Goal: Task Accomplishment & Management: Contribute content

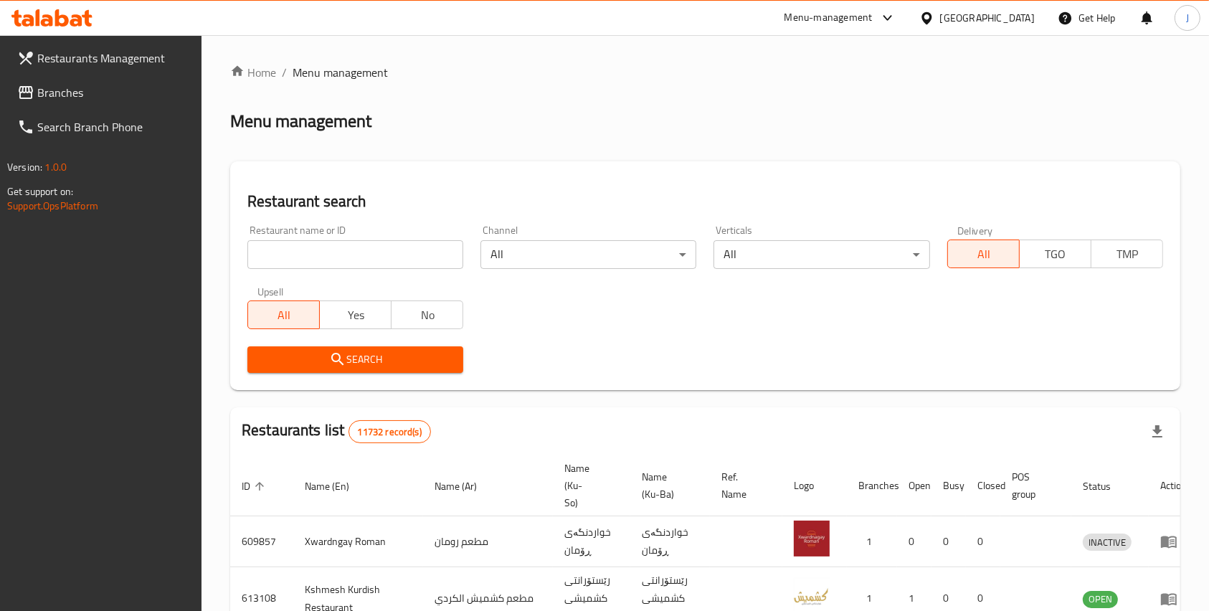
click at [333, 248] on input "search" at bounding box center [355, 254] width 216 height 29
type input "[PERSON_NAME]"
click button "Search" at bounding box center [355, 359] width 216 height 27
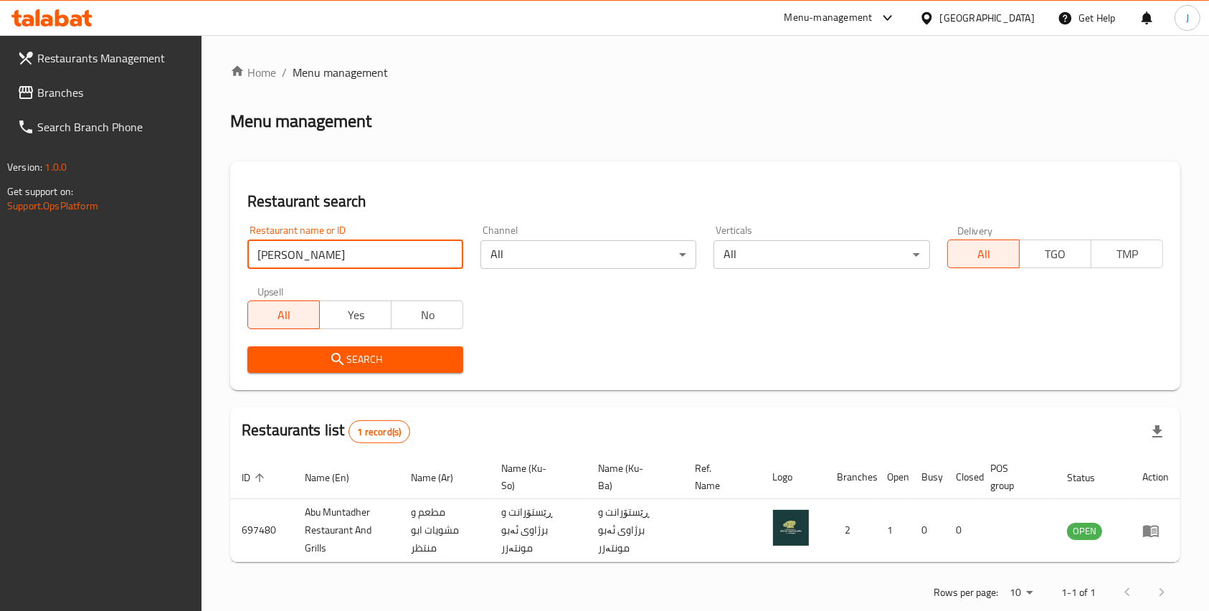
scroll to position [29, 0]
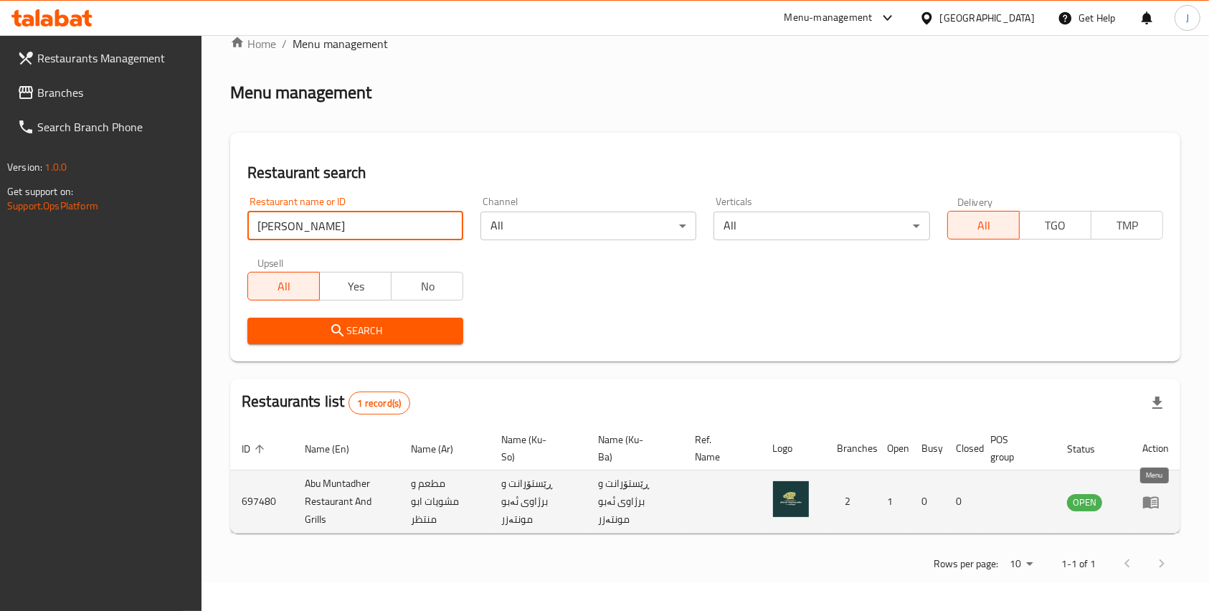
click at [1152, 494] on icon "enhanced table" at bounding box center [1151, 501] width 17 height 17
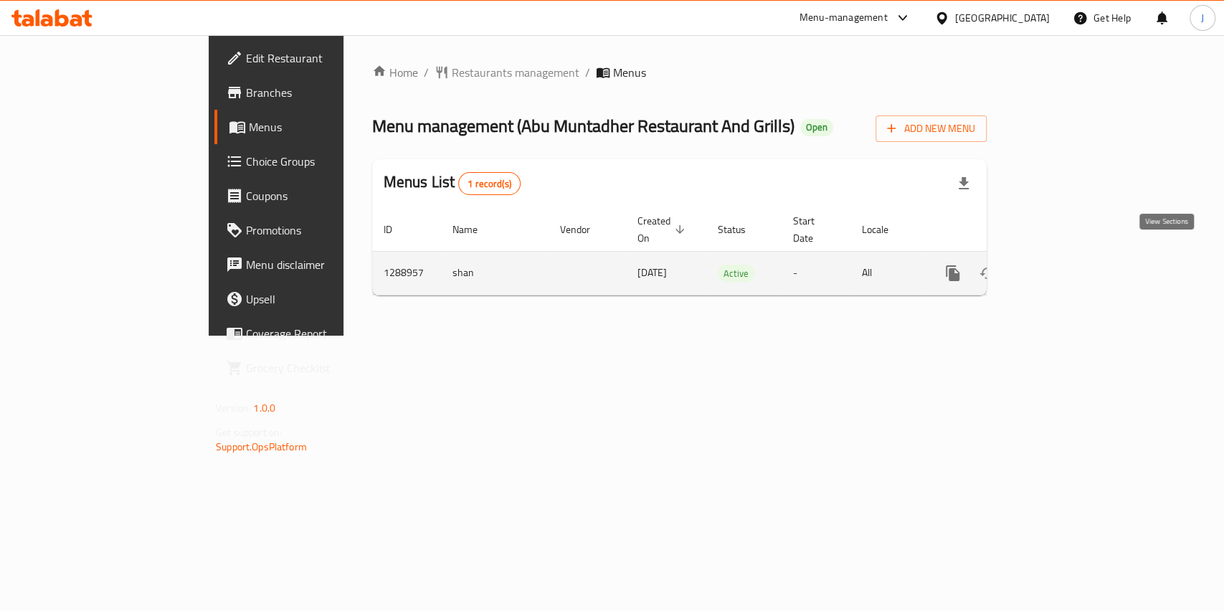
click at [1065, 265] on icon "enhanced table" at bounding box center [1056, 273] width 17 height 17
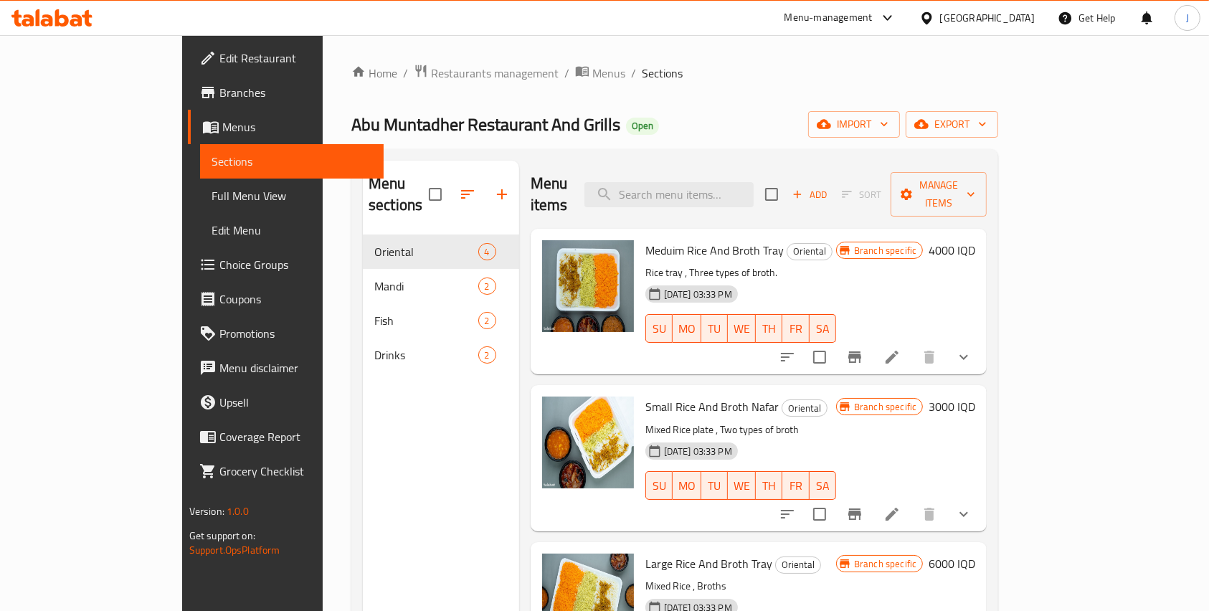
scroll to position [51, 0]
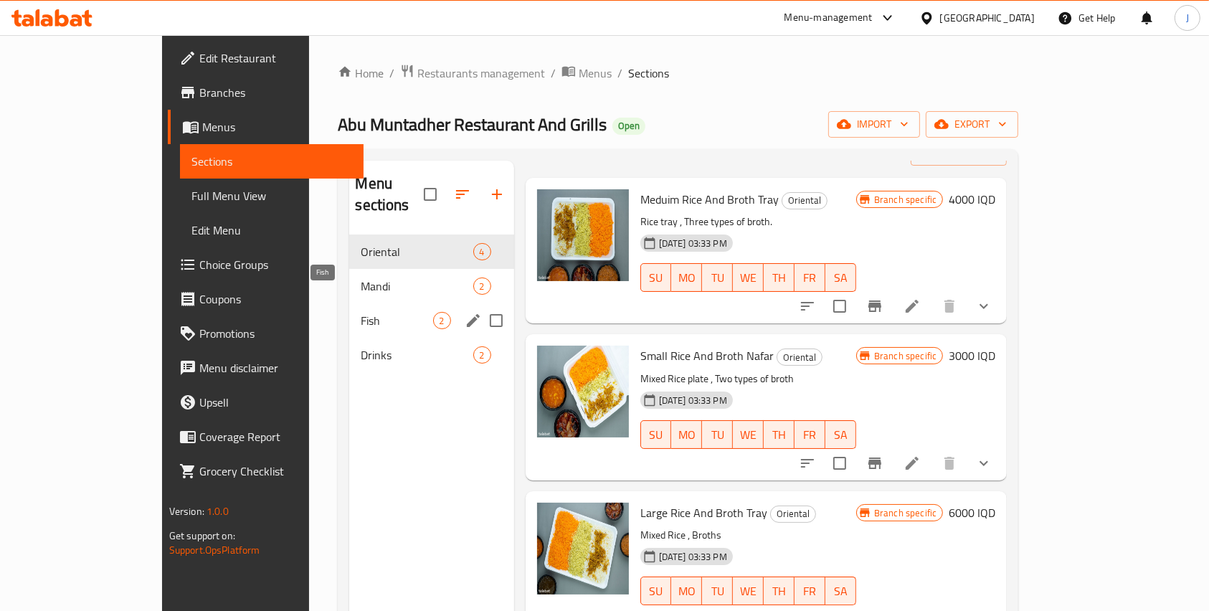
click at [361, 312] on span "Fish" at bounding box center [397, 320] width 72 height 17
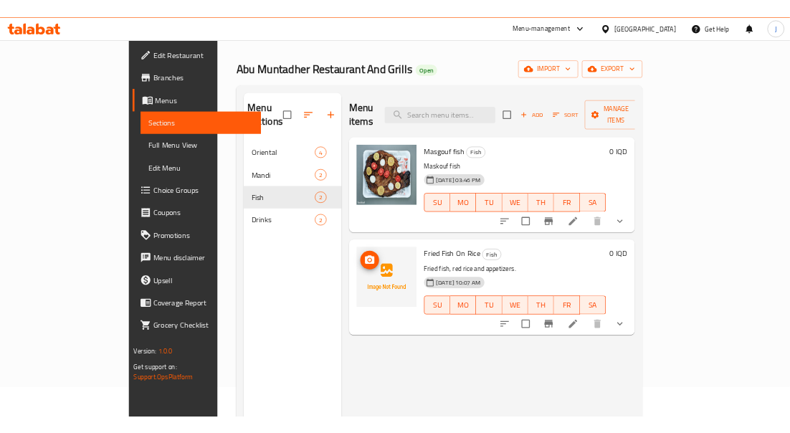
scroll to position [44, 0]
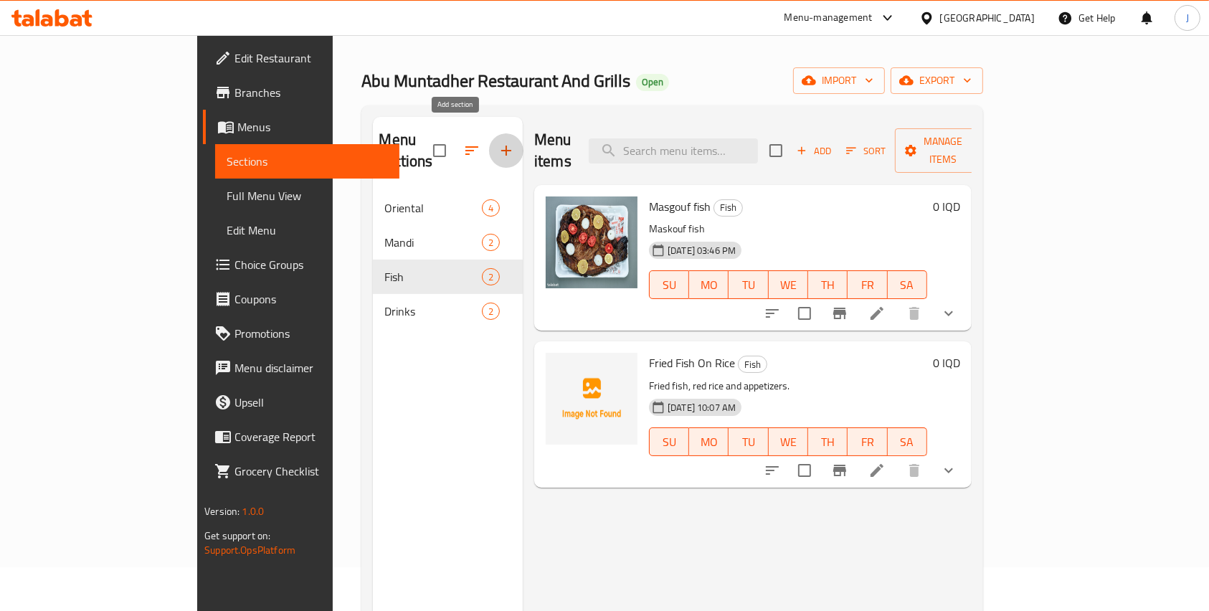
click at [498, 142] on icon "button" at bounding box center [506, 150] width 17 height 17
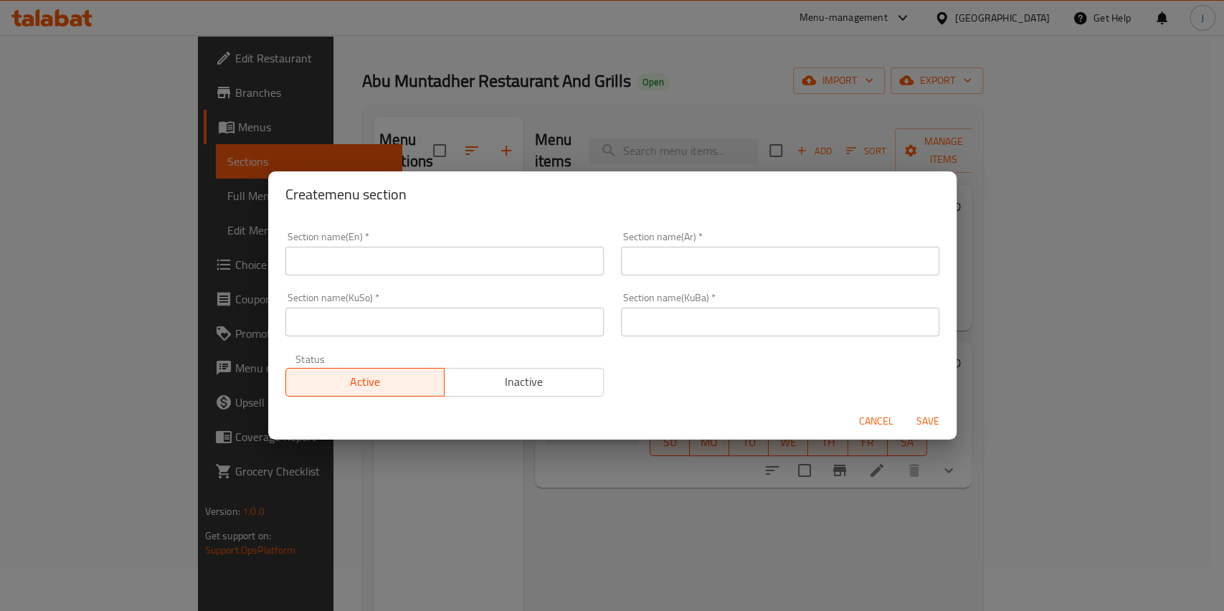
click at [351, 267] on input "text" at bounding box center [444, 261] width 318 height 29
type input "Bread"
click at [660, 266] on input "text" at bounding box center [780, 261] width 318 height 29
type input "خبز"
click at [639, 313] on input "text" at bounding box center [780, 322] width 318 height 29
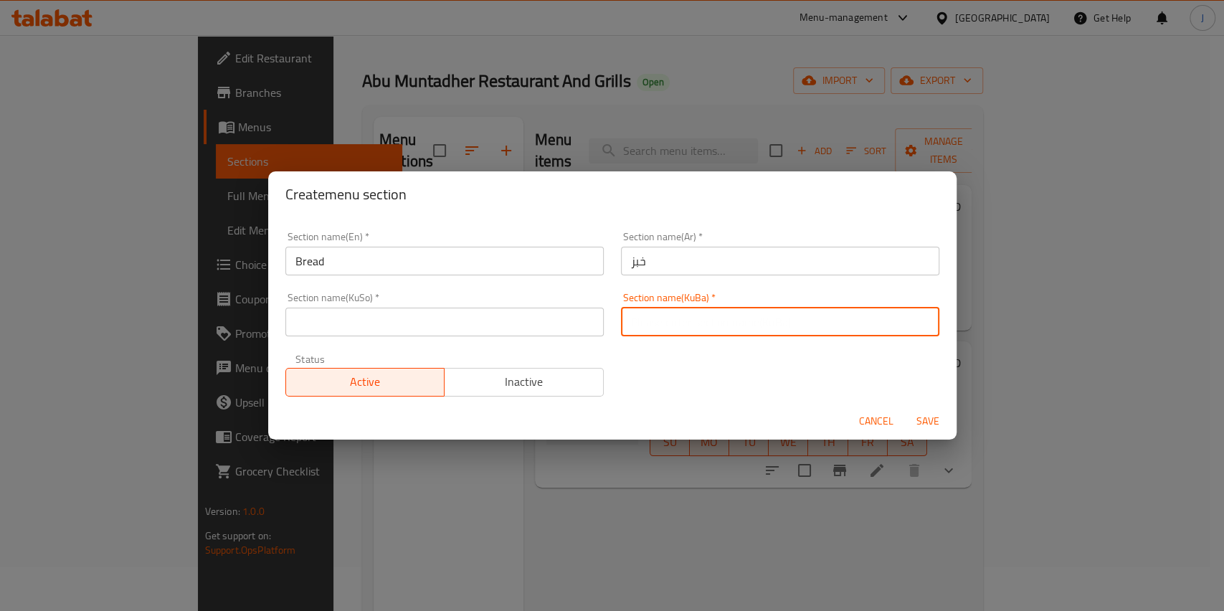
paste input "خبز"
type input "خبز"
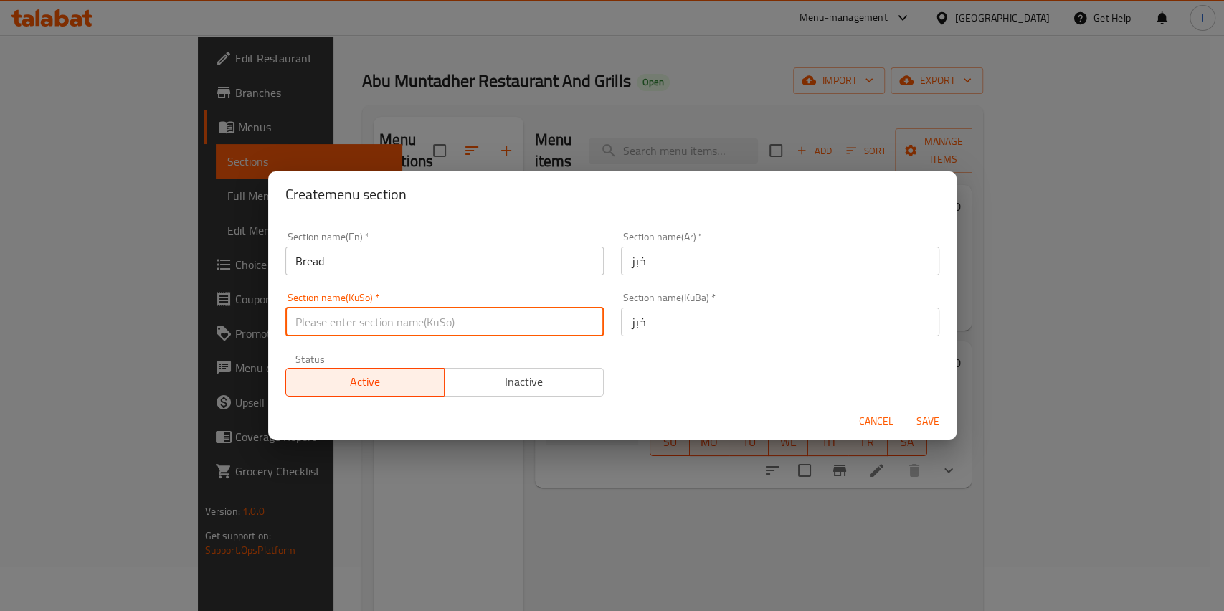
click at [534, 330] on input "text" at bounding box center [444, 322] width 318 height 29
paste input "خبز"
type input "خبز"
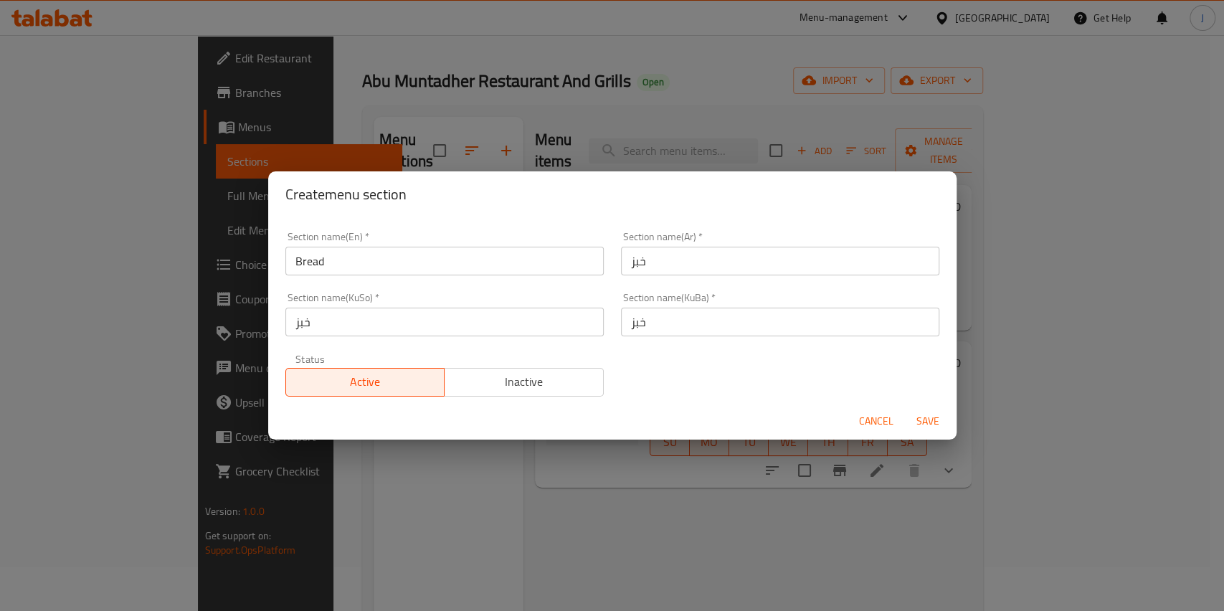
click at [641, 383] on div "Section name(En)   * Bread Section name(En) * Section name(Ar)   * خبز Section …" at bounding box center [612, 314] width 671 height 182
click at [930, 421] on span "Save" at bounding box center [928, 421] width 34 height 18
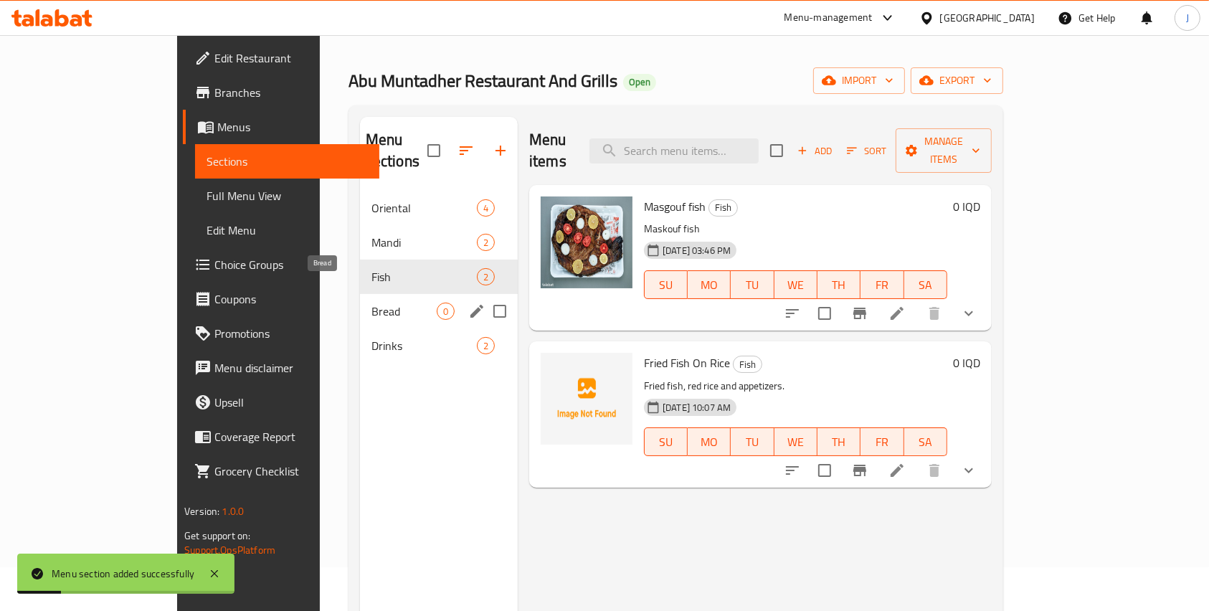
click at [372, 303] on span "Bread" at bounding box center [404, 311] width 65 height 17
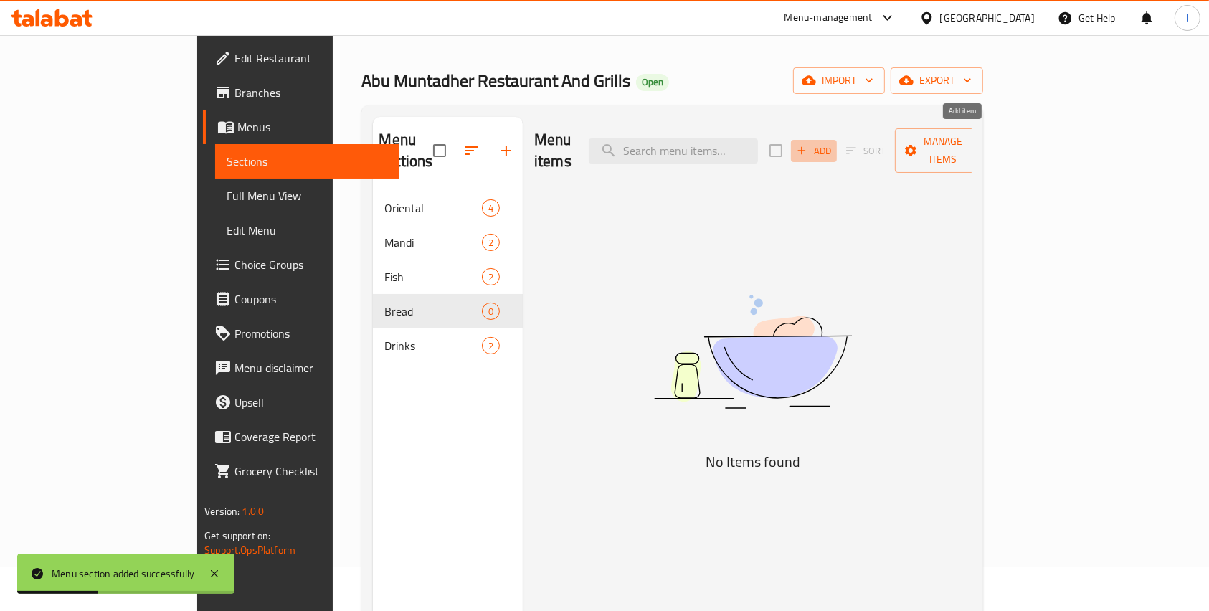
click at [833, 143] on span "Add" at bounding box center [814, 151] width 39 height 16
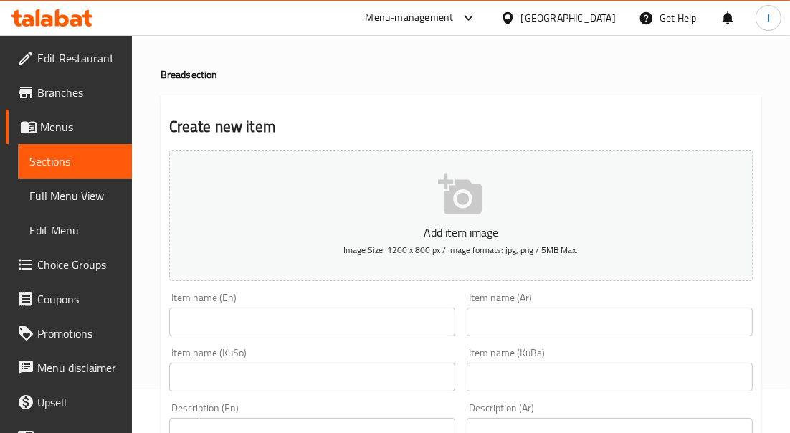
click at [373, 249] on span "Image Size: 1200 x 800 px / Image formats: jpg, png / 5MB Max." at bounding box center [461, 250] width 235 height 16
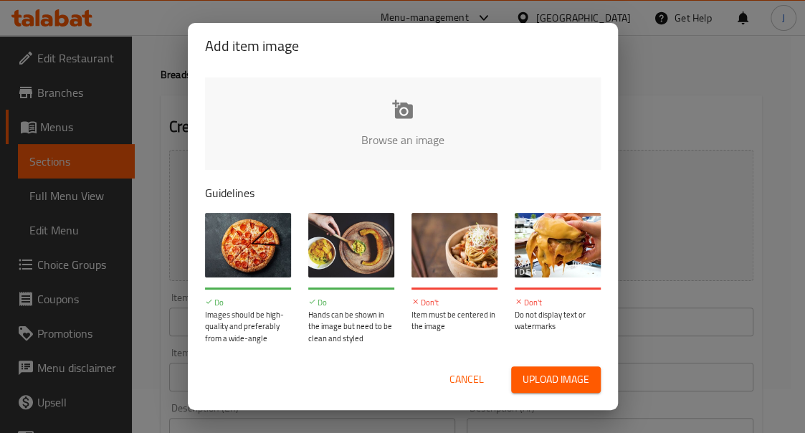
click at [554, 384] on span "Upload image" at bounding box center [556, 380] width 67 height 18
type input "C:\fakepath\ChatGPT Image [DATE], 10_37_06 AM.png"
click at [558, 369] on button "Upload image" at bounding box center [556, 380] width 90 height 27
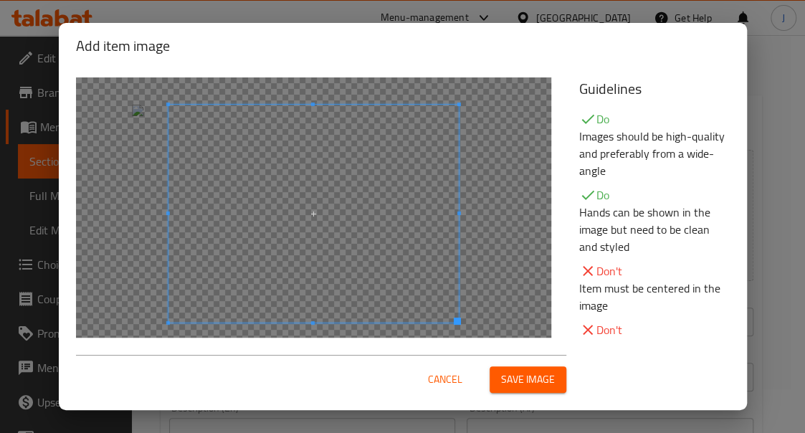
click at [387, 214] on span at bounding box center [313, 214] width 290 height 218
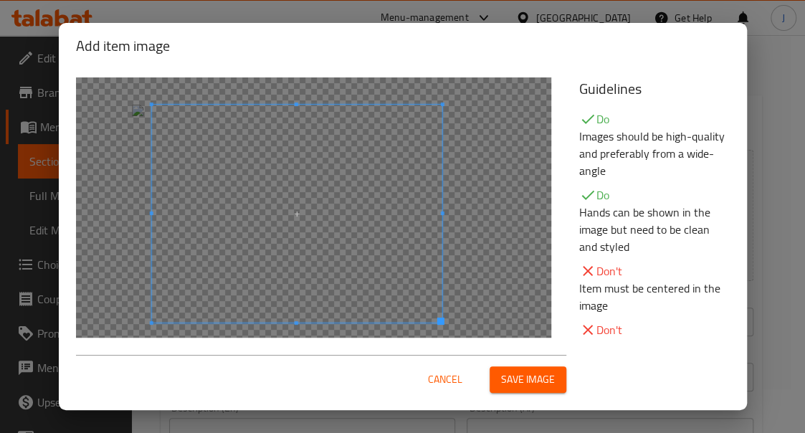
click at [352, 214] on span at bounding box center [296, 214] width 290 height 218
click at [538, 382] on span "Save image" at bounding box center [528, 380] width 54 height 18
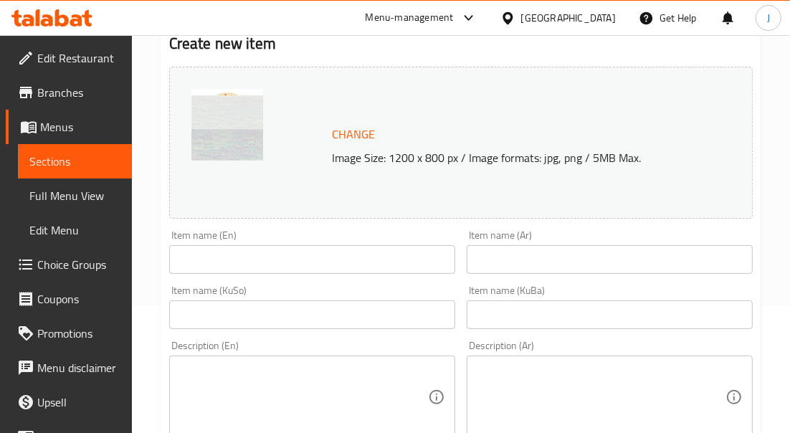
scroll to position [128, 0]
click at [267, 245] on input "text" at bounding box center [312, 259] width 286 height 29
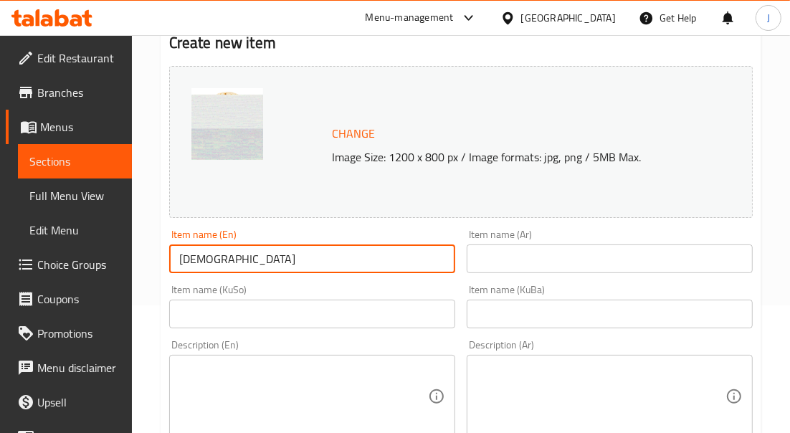
type input "ل"
type input "[PERSON_NAME]"
click at [506, 258] on input "text" at bounding box center [610, 259] width 286 height 29
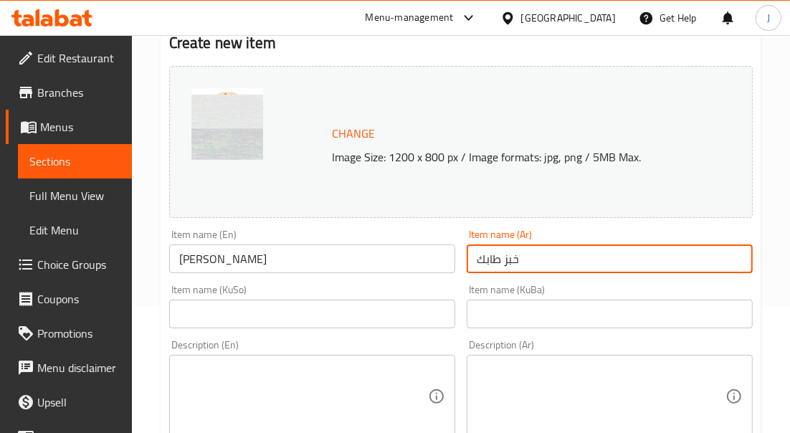
type input "خبز طابك"
click at [395, 308] on input "text" at bounding box center [312, 314] width 286 height 29
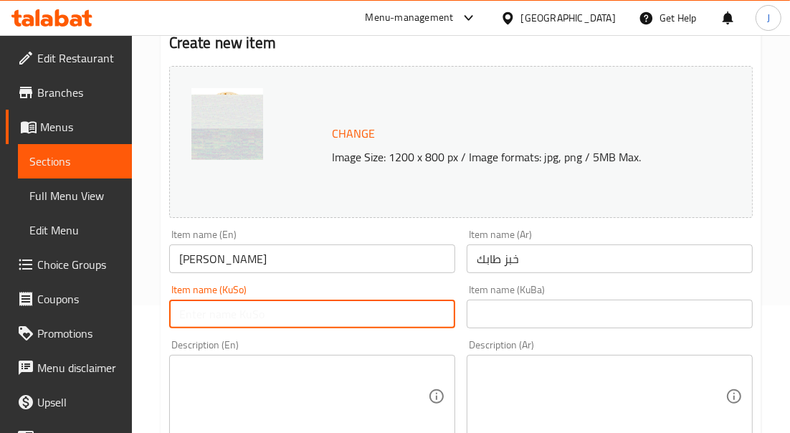
paste input "خبز طابك"
type input "خبز طابك"
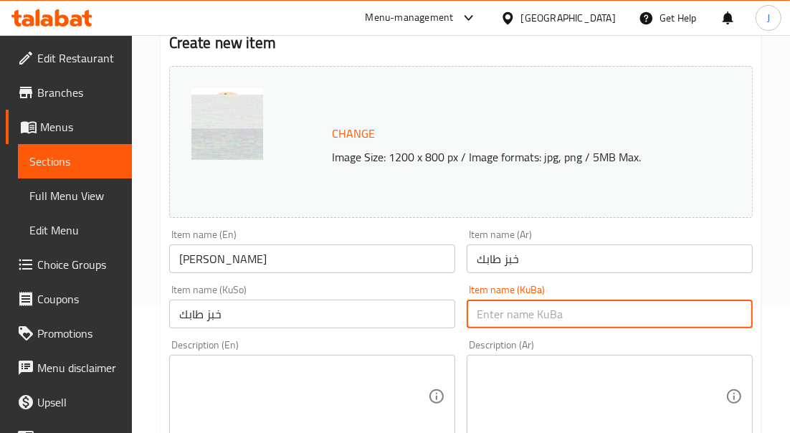
click at [499, 310] on input "text" at bounding box center [610, 314] width 286 height 29
paste input "خبز طابك"
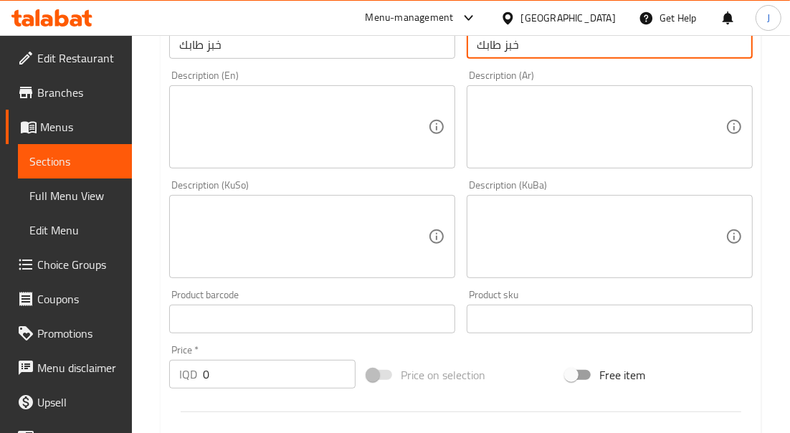
scroll to position [413, 0]
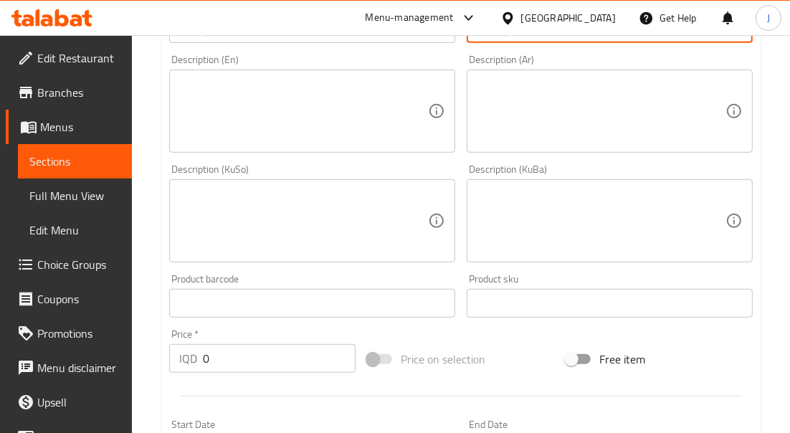
type input "خبز طابك"
click at [253, 80] on textarea at bounding box center [303, 111] width 249 height 68
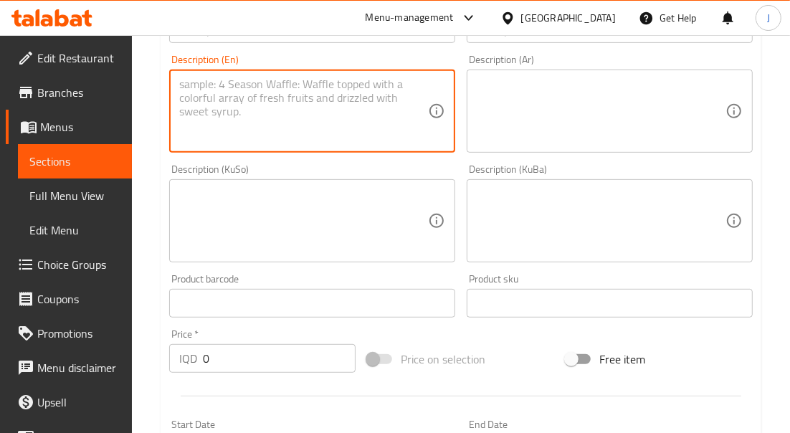
click at [551, 105] on textarea at bounding box center [601, 111] width 249 height 68
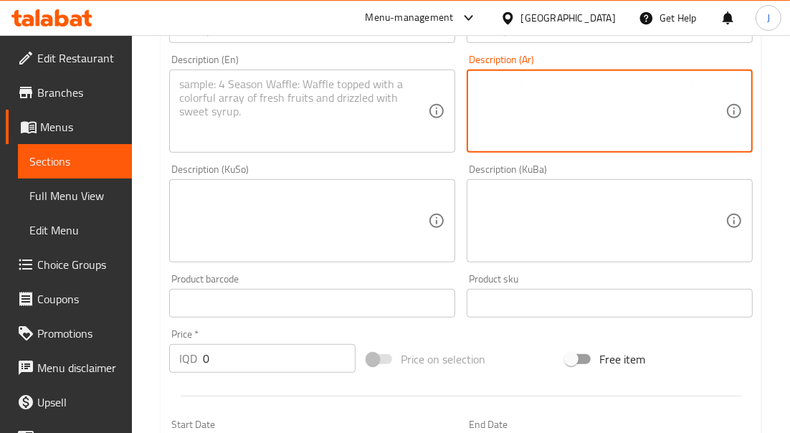
paste textarea "مصنوع من مكونات بسيطة: طحين القمح، الماء، والملح – يُخبز ليصبح خفيفاً وطرياً."
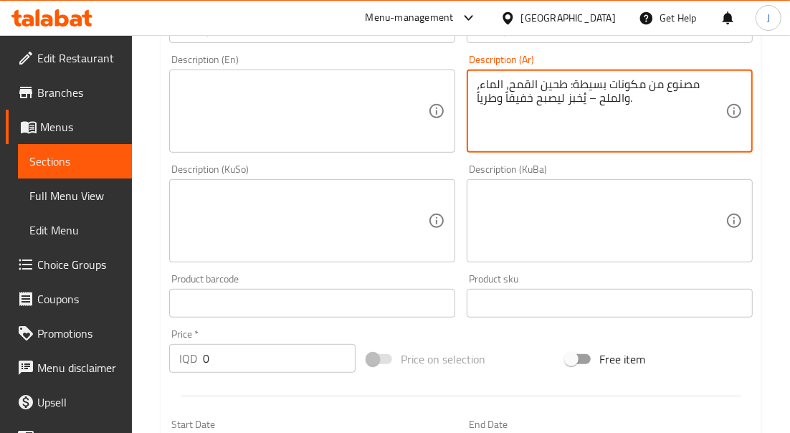
type textarea "مصنوع من مكونات بسيطة: طحين القمح، الماء، والملح – يُخبز ليصبح خفيفاً وطرياً."
click at [206, 67] on div "Description (En) Description (En)" at bounding box center [312, 104] width 286 height 98
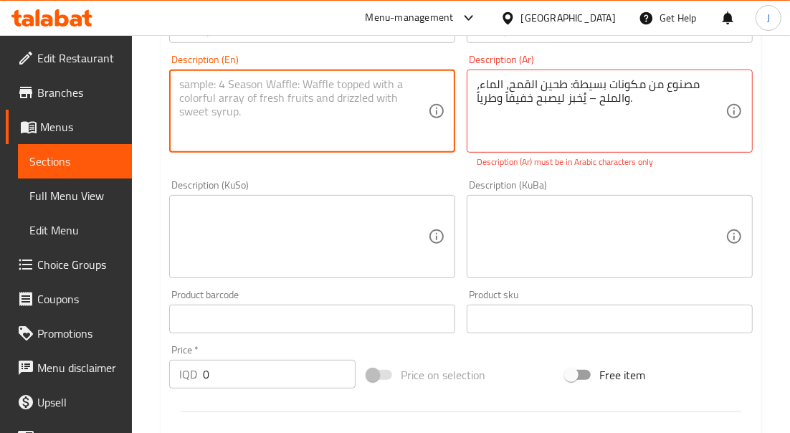
click at [230, 89] on textarea at bounding box center [303, 111] width 249 height 68
paste textarea "Made with simple ingredients: wheat flour, water, and salt — baked to a light, …"
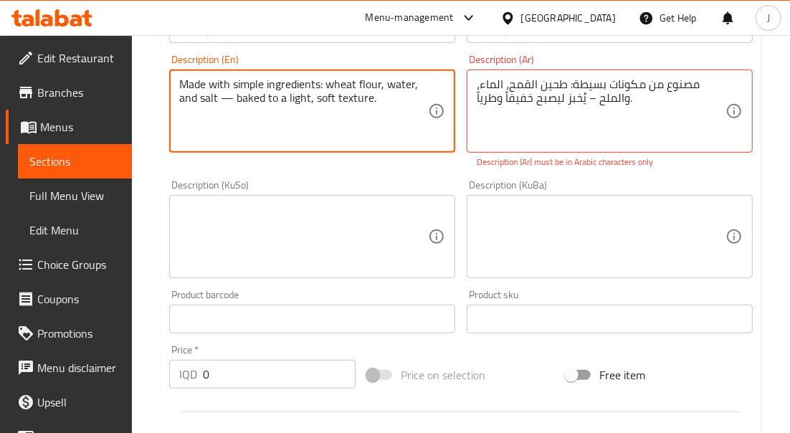
type textarea "Made with simple ingredients: wheat flour, water, and salt — baked to a light, …"
click at [250, 260] on textarea at bounding box center [303, 237] width 249 height 68
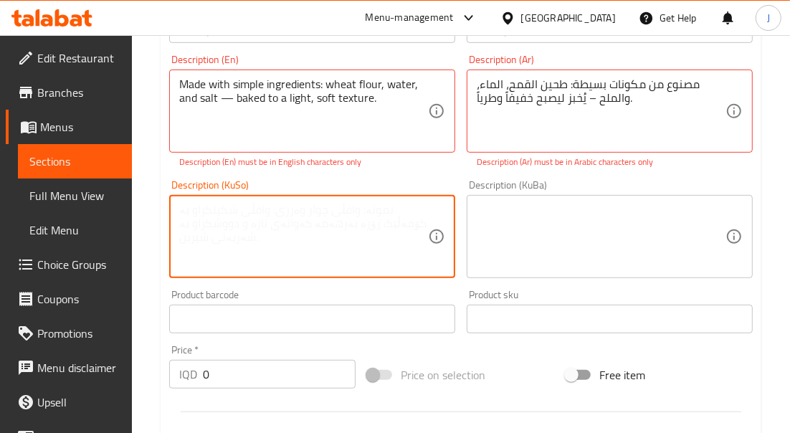
paste textarea "لە مادەی سادە دروستکراوە: ئاردی گەنمە، ئاڤ و خوێ – دەخرێت تا نرمووە و خفیف بێت."
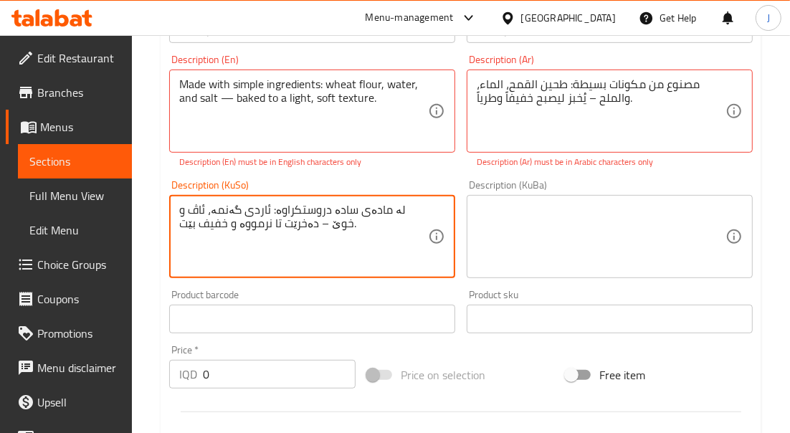
type textarea "لە مادەی سادە دروستکراوە: ئاردی گەنمە، ئاڤ و خوێ – دەخرێت تا نرمووە و خفیف بێت."
click at [569, 255] on textarea at bounding box center [601, 237] width 249 height 68
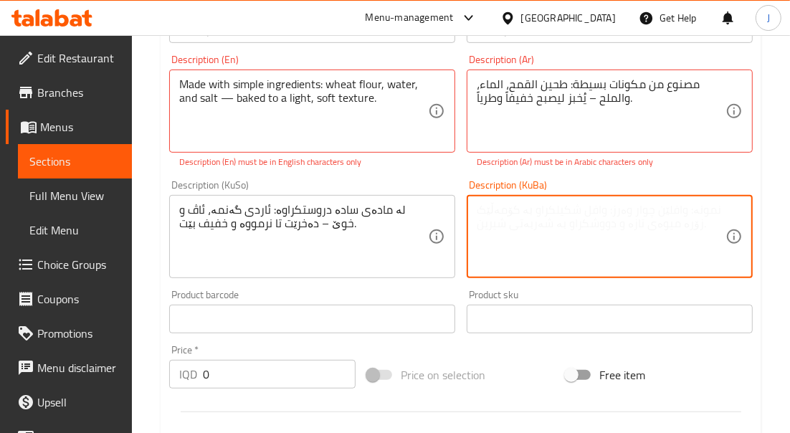
paste textarea "لە مادەی سادە دروستکراوە: ئاردی گەنمە، ئاڤ و خوێ – دەخرێت تا نرمووە و خفیف بێت."
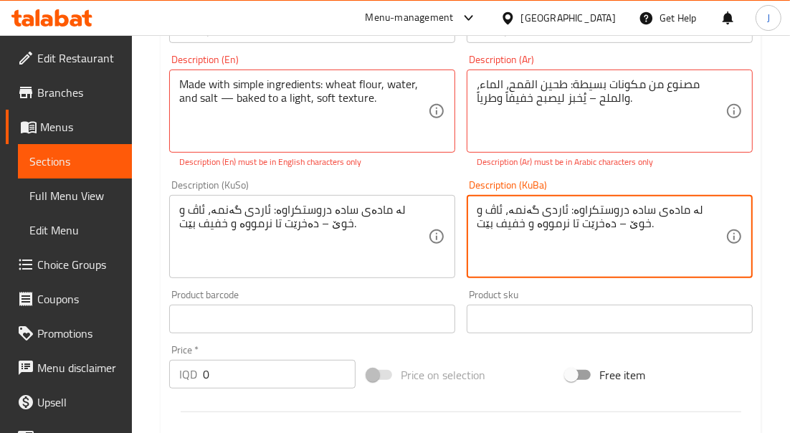
type textarea "لە مادەی سادە دروستکراوە: ئاردی گەنمە، ئاڤ و خوێ – دەخرێت تا نرمووە و خفیف بێت."
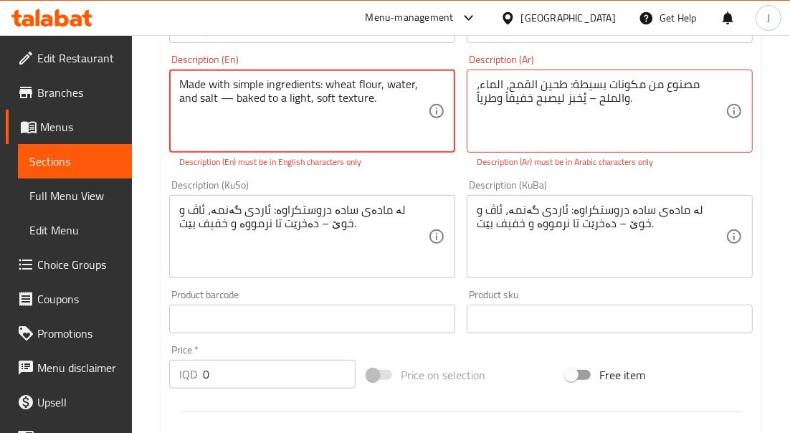
drag, startPoint x: 326, startPoint y: 82, endPoint x: 153, endPoint y: 84, distance: 172.9
type textarea "wheat flour, water, and salt — baked to a light, soft texture."
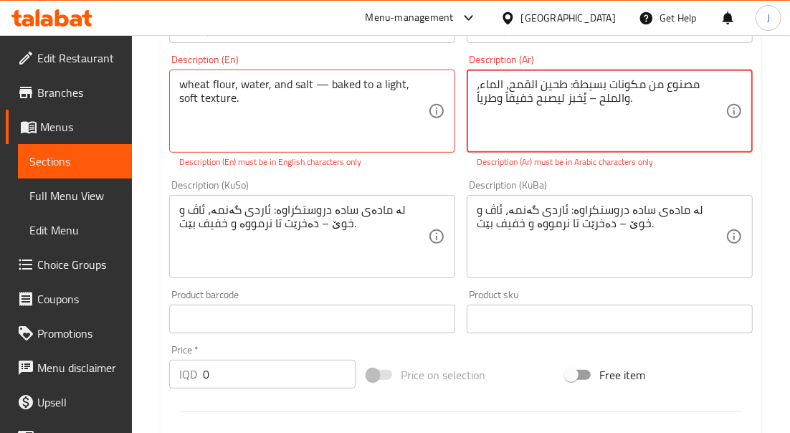
drag, startPoint x: 567, startPoint y: 86, endPoint x: 707, endPoint y: 79, distance: 140.1
click at [707, 79] on textarea "مصنوع من مكونات بسيطة: طحين القمح، الماء، والملح – يُخبز ليصبح خفيفاً وطرياً." at bounding box center [601, 111] width 249 height 68
click at [694, 85] on textarea "مصنوع من مكونات بسيطة: طحين القمح، الماء، والملح – يُخبز ليصبح خفيفاً وطرياً." at bounding box center [601, 111] width 249 height 68
drag, startPoint x: 697, startPoint y: 85, endPoint x: 568, endPoint y: 77, distance: 129.3
click at [568, 77] on textarea "مصنوع من مكونات بسيطة: طحين القمح، الماء، والملح – يُخبز ليصبح خفيفاً وطرياً." at bounding box center [601, 111] width 249 height 68
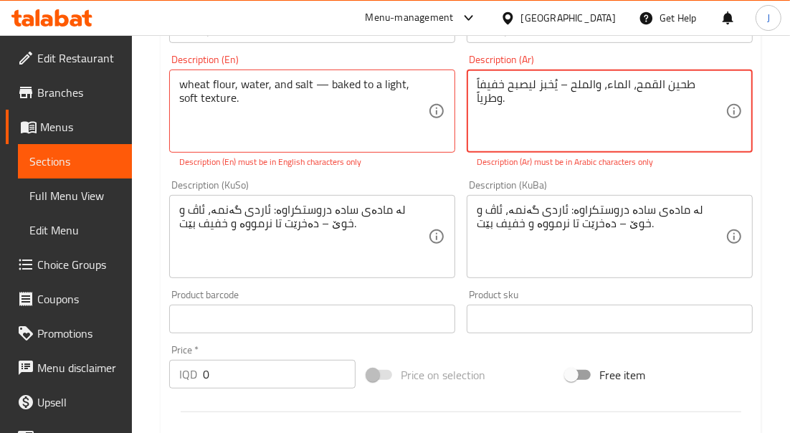
type textarea "طحين القمح، الماء، والملح – يُخبز ليصبح خفيفاً وطرياً."
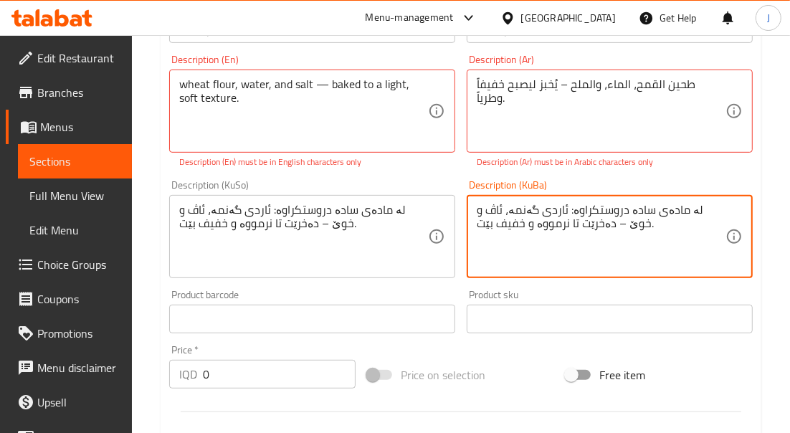
drag, startPoint x: 723, startPoint y: 212, endPoint x: 615, endPoint y: 199, distance: 109.1
click at [615, 199] on div "لە مادەی سادە دروستکراوە: ئاردی گەنمە، ئاڤ و خوێ – دەخرێت تا نرمووە و خفیف بێت.…" at bounding box center [610, 236] width 286 height 83
click at [599, 204] on textarea "لە مادەی سادە دروستکراوە: ئاردی گەنمە، ئاڤ و خوێ – دەخرێت تا نرمووە و خفیف بێت." at bounding box center [601, 237] width 249 height 68
drag, startPoint x: 594, startPoint y: 208, endPoint x: 719, endPoint y: 209, distance: 124.8
click at [719, 209] on textarea "لە مادەی سادە دروستکراوە: ئاردی گەنمە، ئاڤ و خوێ – دەخرێت تا نرمووە و خفیف بێت." at bounding box center [601, 237] width 249 height 68
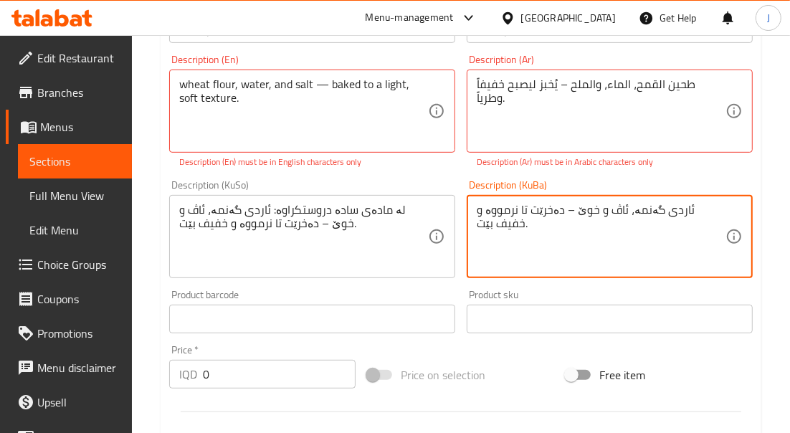
type textarea "ئاردی گەنمە، ئاڤ و خوێ – دەخرێت تا نرمووە و خفیف بێت."
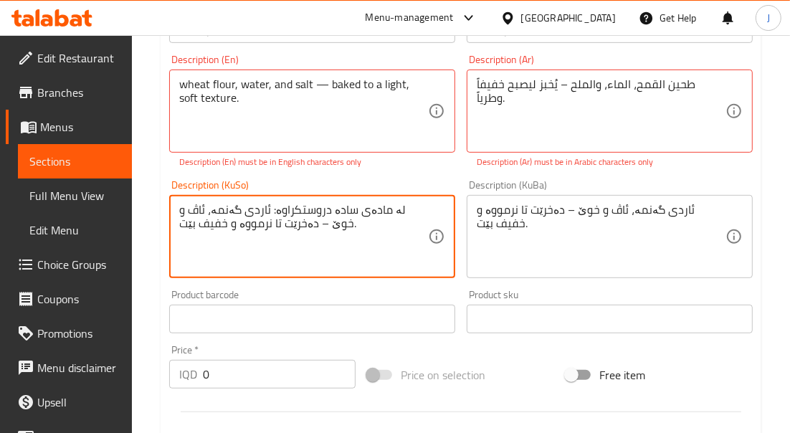
drag, startPoint x: 300, startPoint y: 213, endPoint x: 421, endPoint y: 210, distance: 121.3
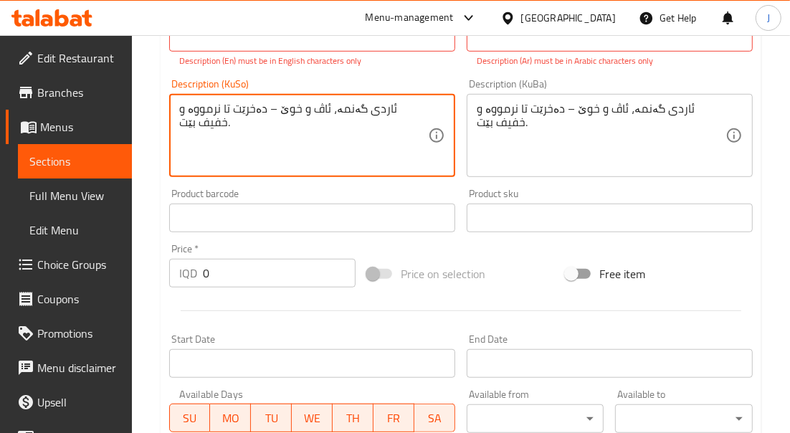
type textarea "ئاردی گەنمە، ئاڤ و خوێ – دەخرێت تا نرمووە و خفیف بێت."
click at [225, 278] on input "0" at bounding box center [279, 273] width 153 height 29
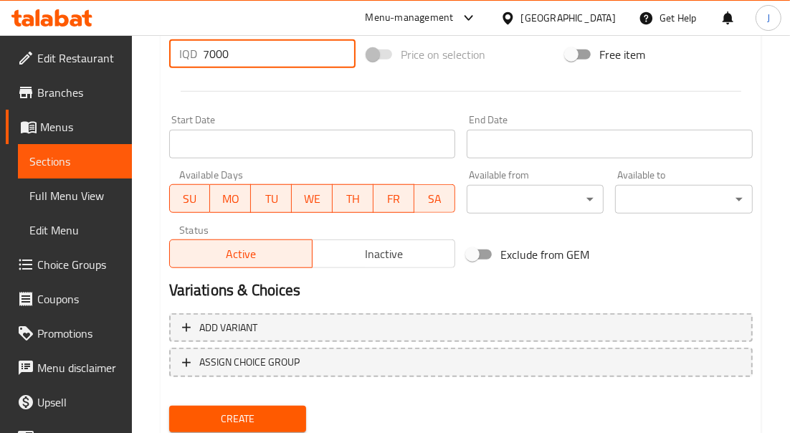
scroll to position [780, 0]
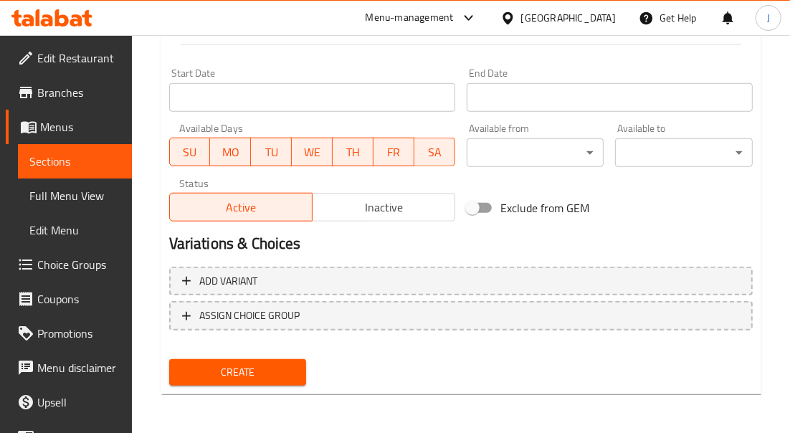
type input "7000"
click at [270, 372] on span "Create" at bounding box center [238, 373] width 115 height 18
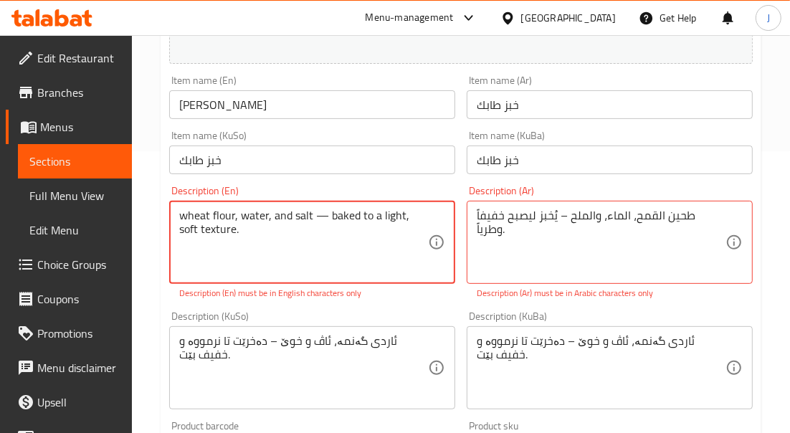
click at [253, 234] on textarea "wheat flour, water, and salt — baked to a light, soft texture." at bounding box center [303, 243] width 249 height 68
click at [328, 209] on textarea "wheat flour, water, and salt — baked to a light, soft texture." at bounding box center [303, 243] width 249 height 68
drag, startPoint x: 247, startPoint y: 242, endPoint x: 310, endPoint y: 209, distance: 71.6
click at [310, 209] on textarea "wheat flour, water, and salt baked to a light, soft texture." at bounding box center [303, 243] width 249 height 68
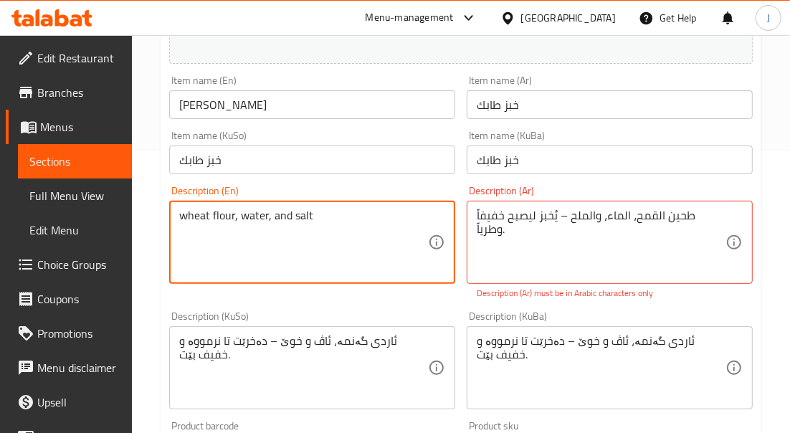
type textarea "wheat flour, water, and salt"
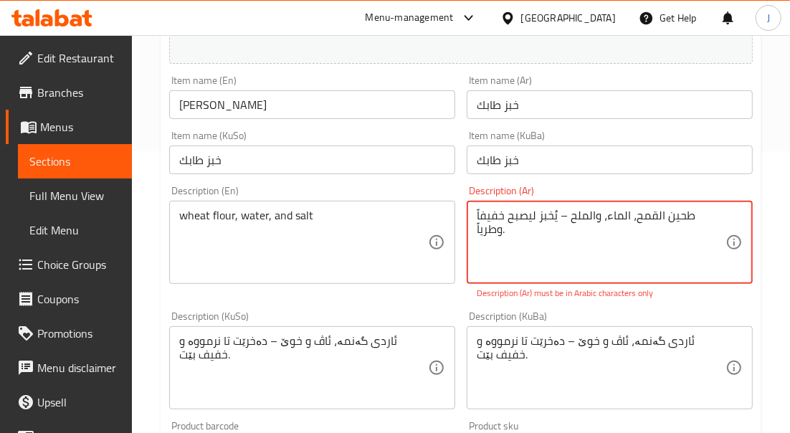
drag, startPoint x: 599, startPoint y: 214, endPoint x: 480, endPoint y: 204, distance: 119.4
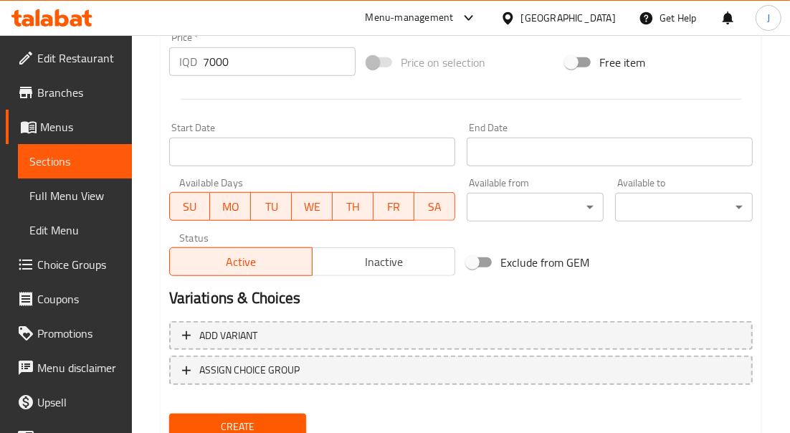
scroll to position [765, 0]
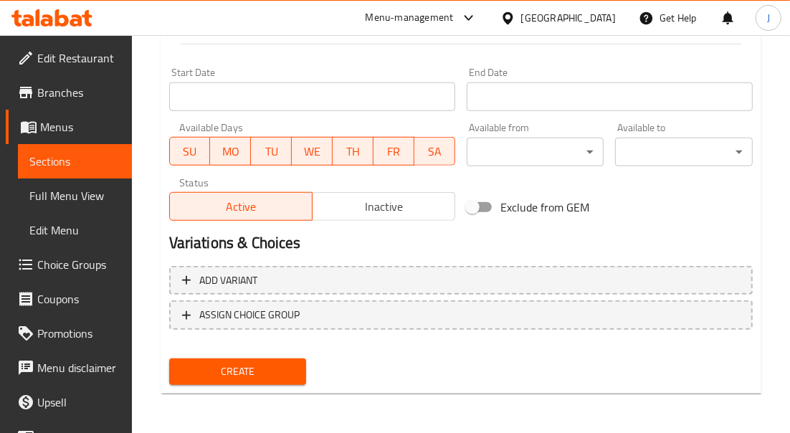
type textarea "طحين القمح، الماء، والملح."
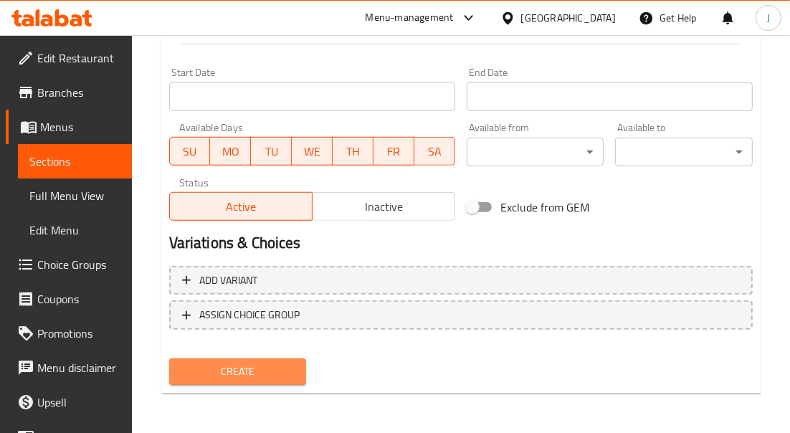
click at [273, 374] on span "Create" at bounding box center [238, 372] width 115 height 18
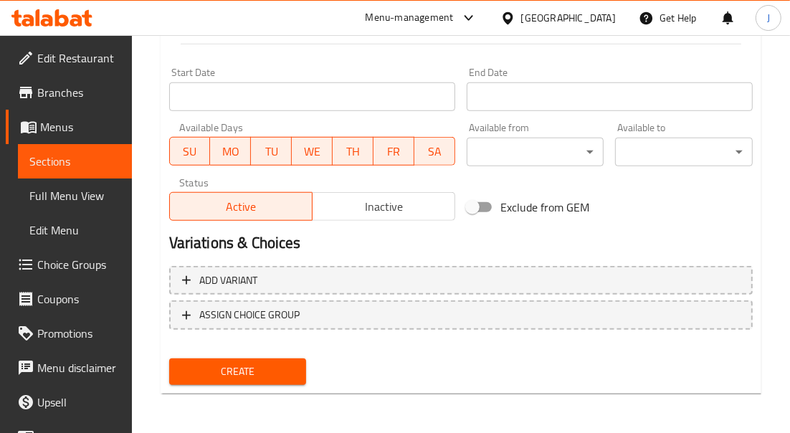
click at [288, 379] on span "Create" at bounding box center [238, 372] width 115 height 18
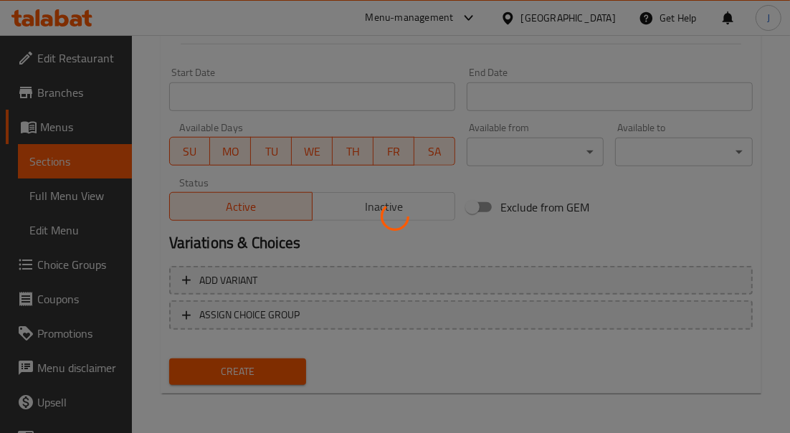
type input "0"
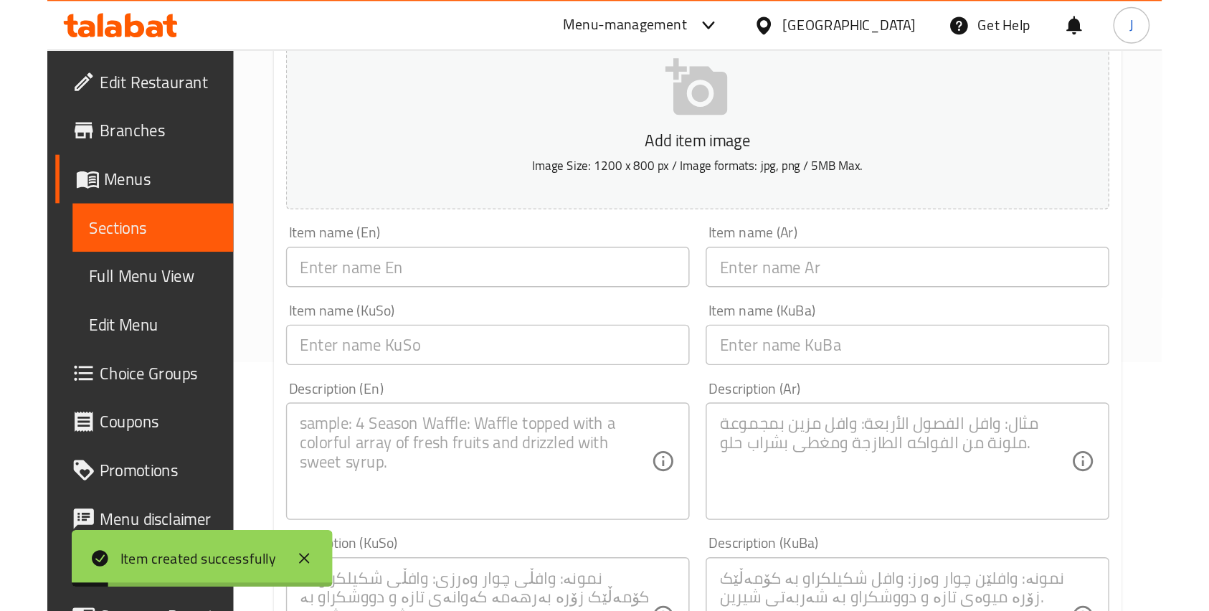
scroll to position [0, 0]
